Goal: Transaction & Acquisition: Download file/media

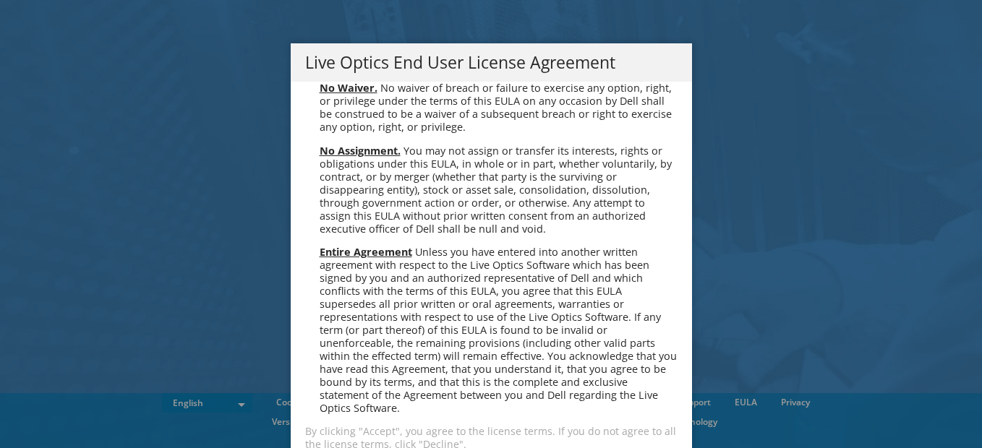
scroll to position [5469, 0]
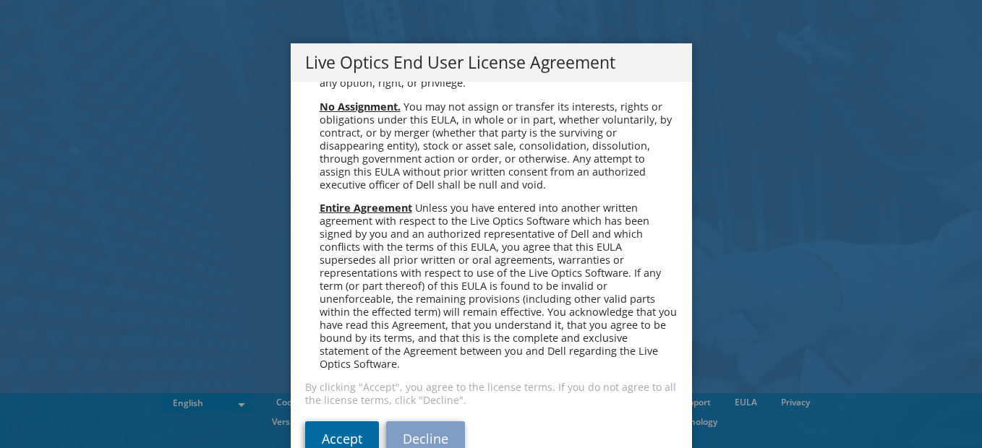
click at [344, 432] on link "Accept" at bounding box center [342, 439] width 74 height 35
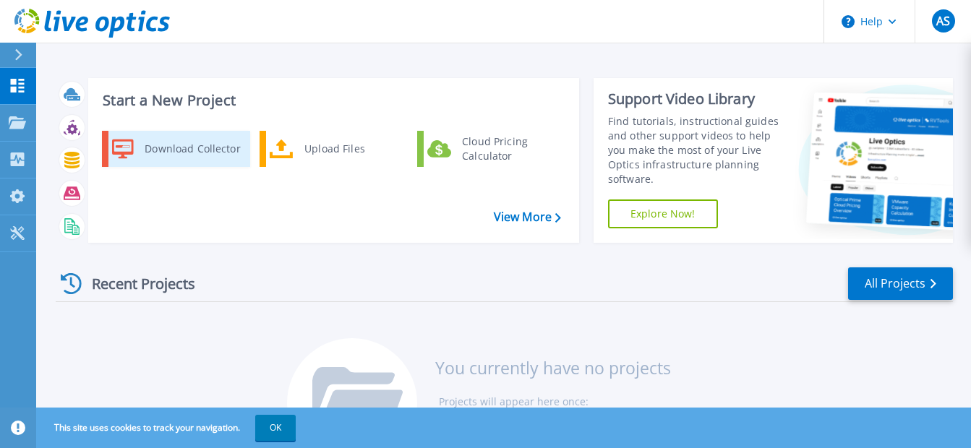
click at [185, 149] on div "Download Collector" at bounding box center [191, 149] width 109 height 29
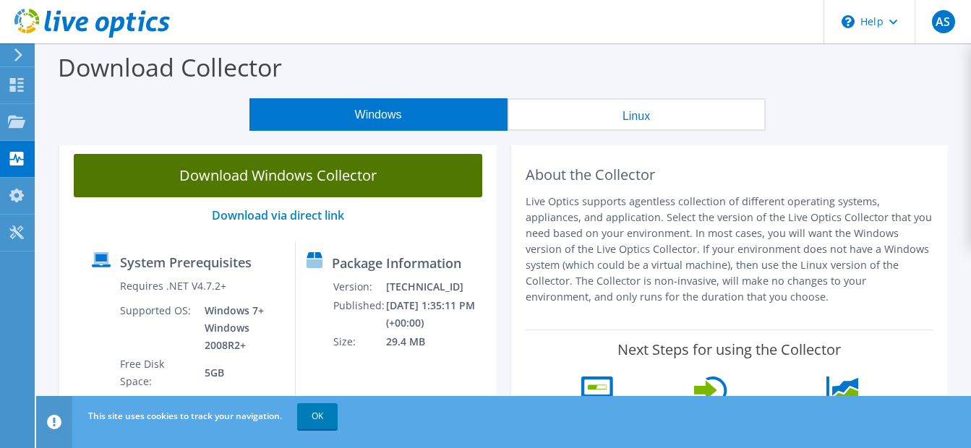
click at [315, 179] on link "Download Windows Collector" at bounding box center [278, 175] width 409 height 43
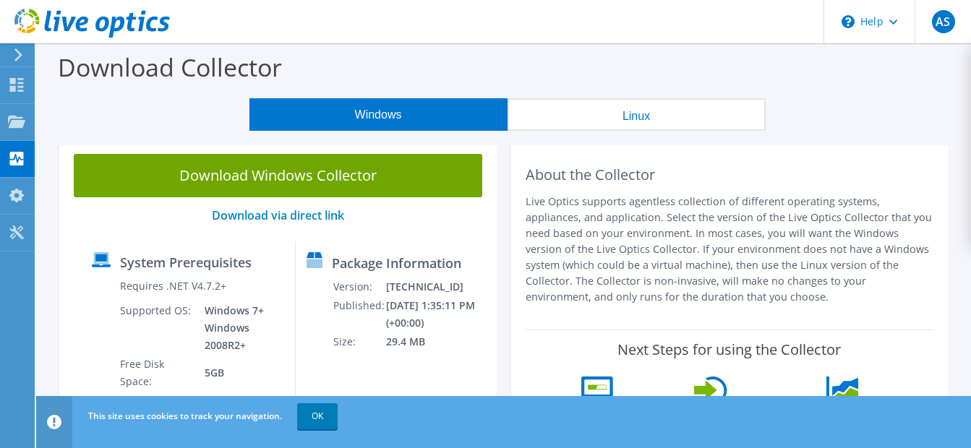
click at [889, 76] on div "Download Collector" at bounding box center [503, 70] width 921 height 55
click at [683, 221] on p "Live Optics supports agentless collection of different operating systems, appli…" at bounding box center [730, 249] width 409 height 111
